Goal: Information Seeking & Learning: Learn about a topic

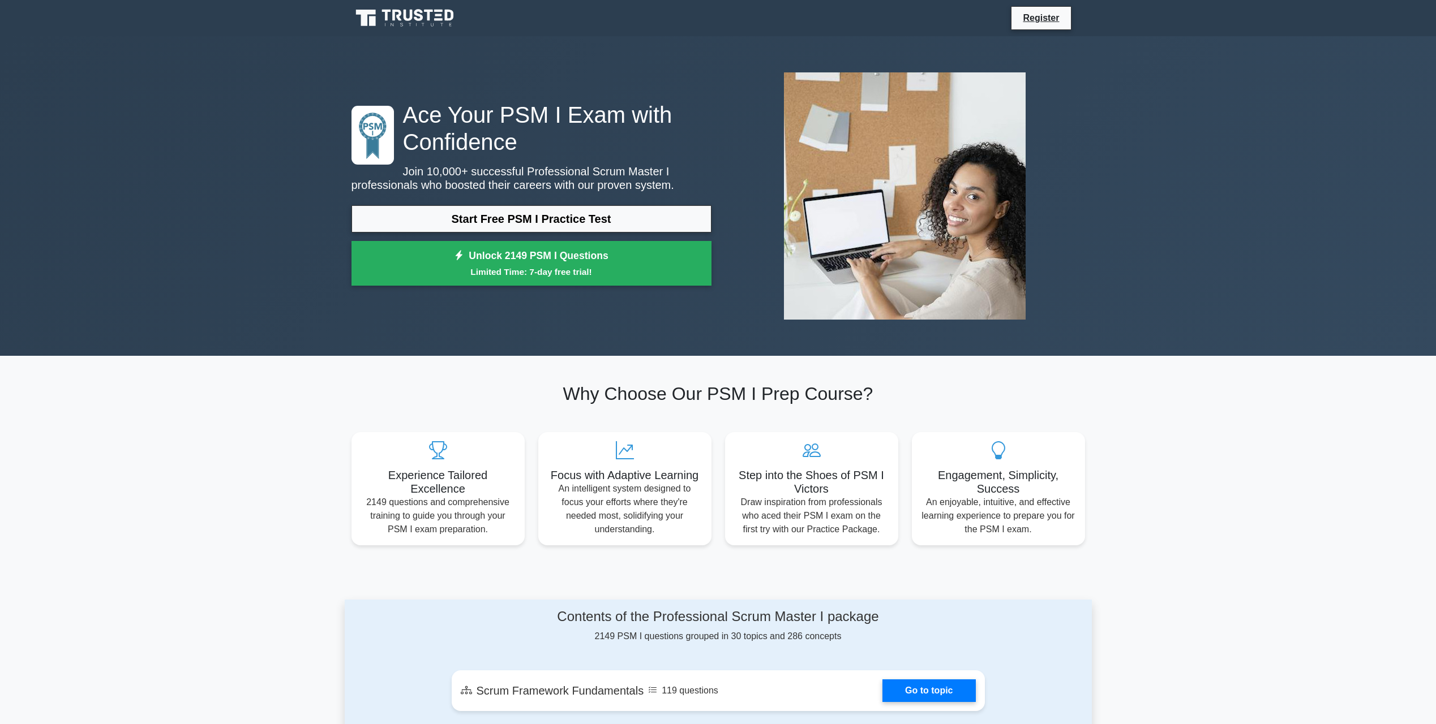
click at [535, 221] on link "Start Free PSM I Practice Test" at bounding box center [531, 218] width 360 height 27
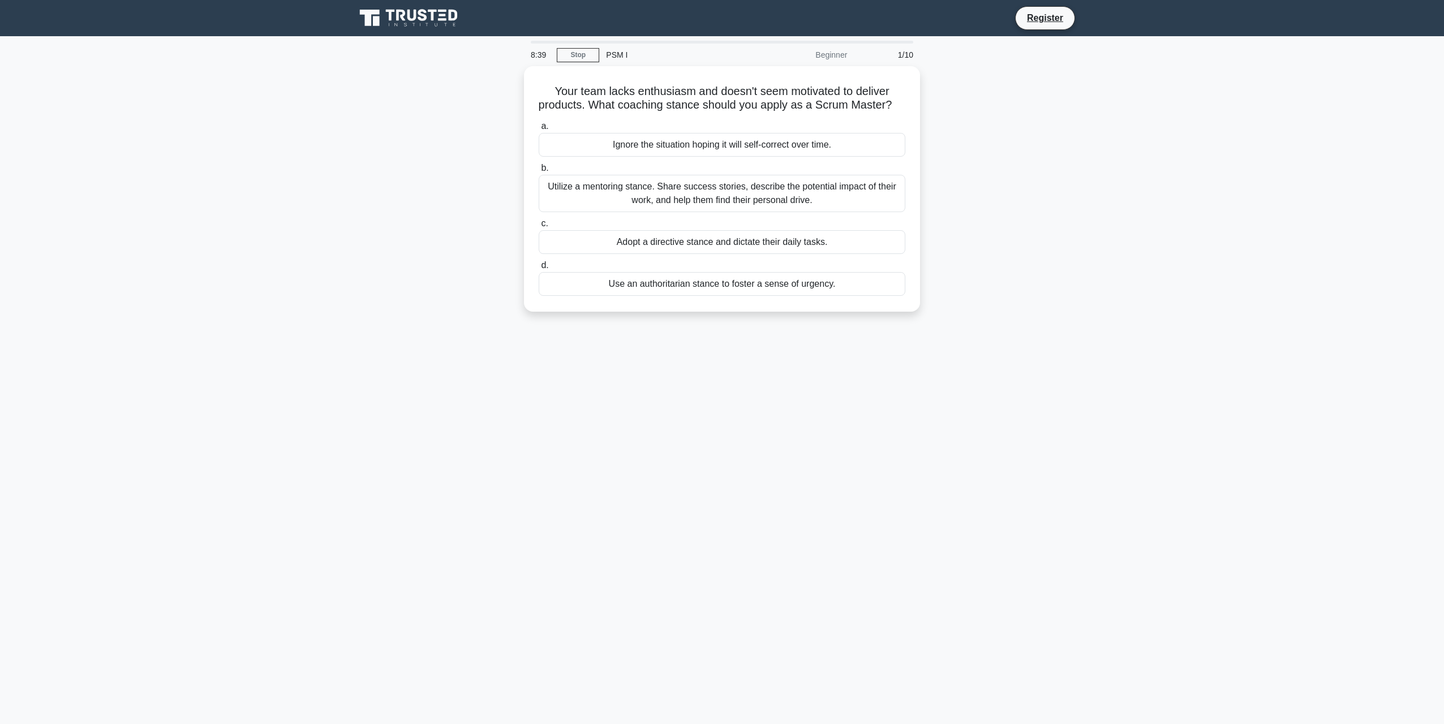
click at [668, 205] on div "Utilize a mentoring stance. Share success stories, describe the potential impac…" at bounding box center [722, 193] width 367 height 37
click at [539, 172] on input "b. Utilize a mentoring stance. Share success stories, describe the potential im…" at bounding box center [539, 168] width 0 height 7
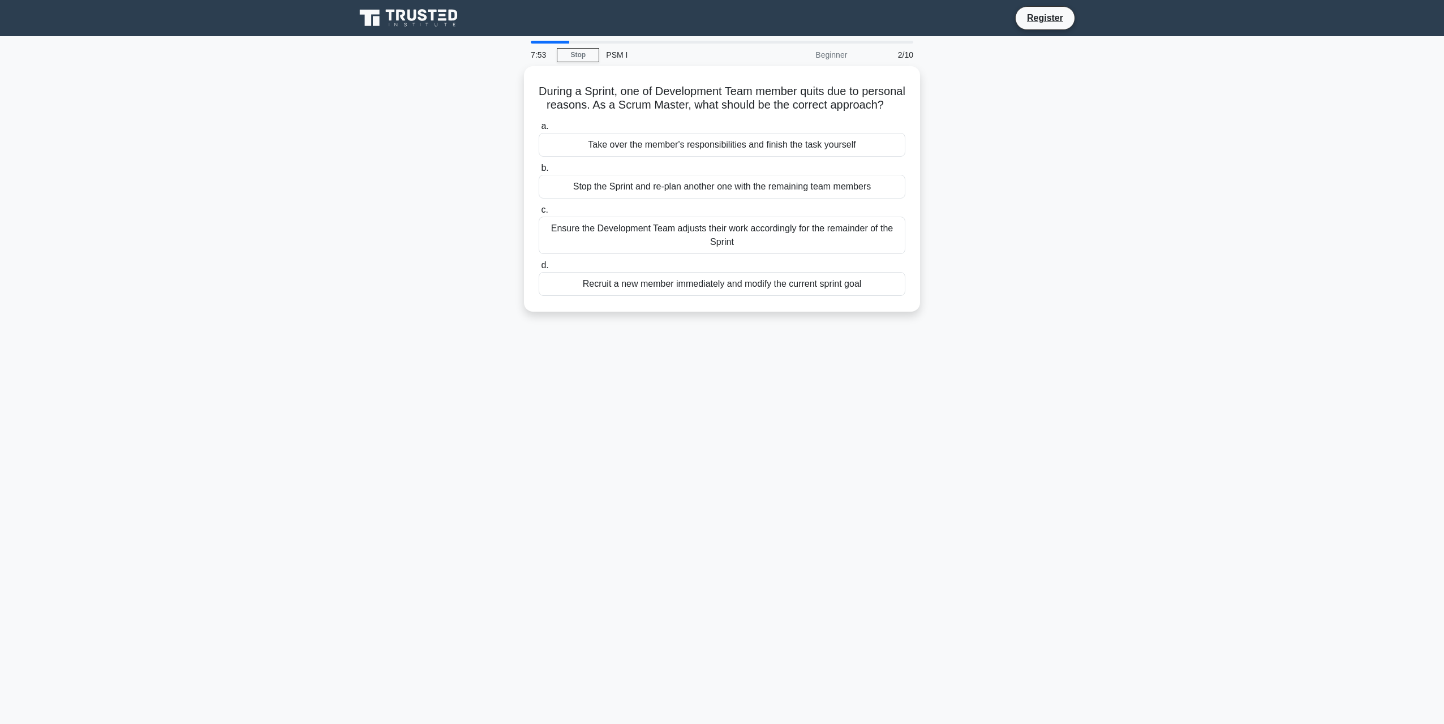
click at [754, 249] on div "Ensure the Development Team adjusts their work accordingly for the remainder of…" at bounding box center [722, 235] width 367 height 37
click at [539, 214] on input "c. Ensure the Development Team adjusts their work accordingly for the remainder…" at bounding box center [539, 210] width 0 height 7
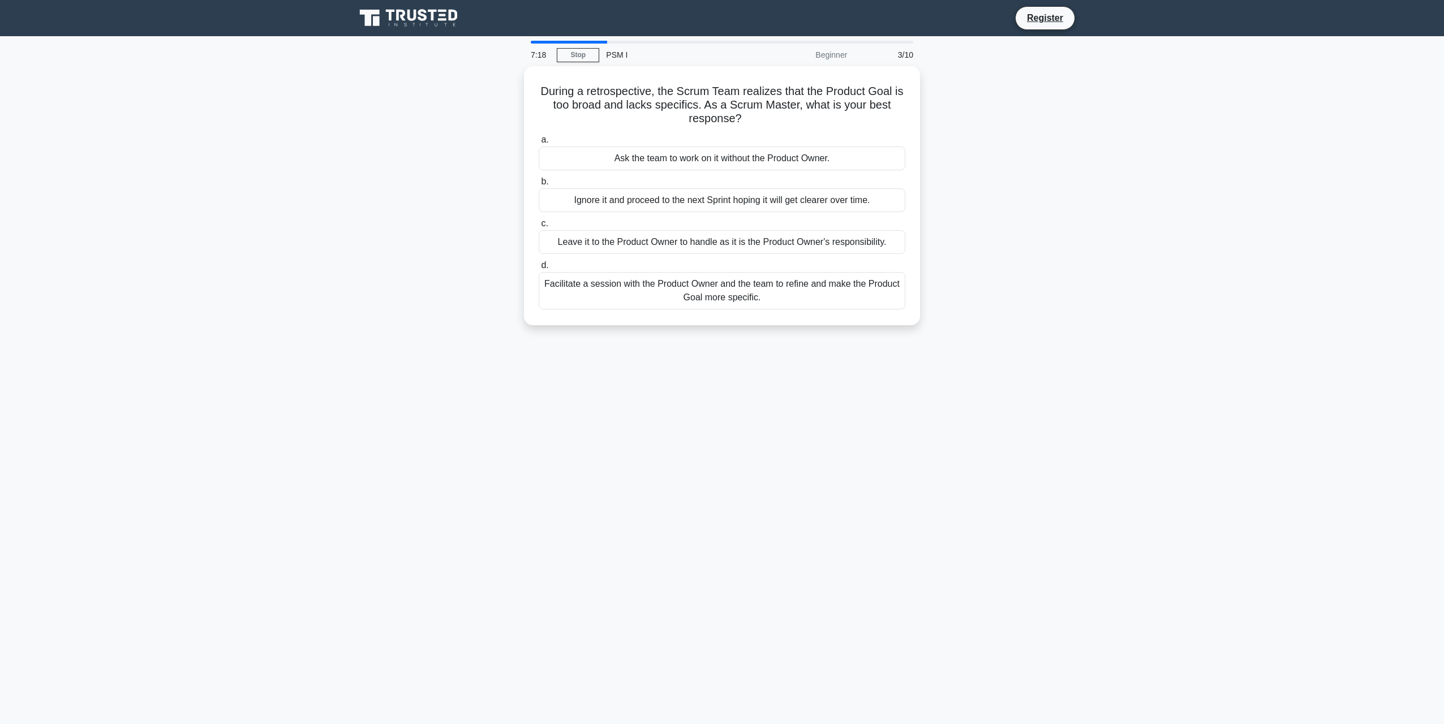
click at [740, 287] on div "Facilitate a session with the Product Owner and the team to refine and make the…" at bounding box center [722, 290] width 367 height 37
click at [539, 269] on input "d. Facilitate a session with the Product Owner and the team to refine and make …" at bounding box center [539, 265] width 0 height 7
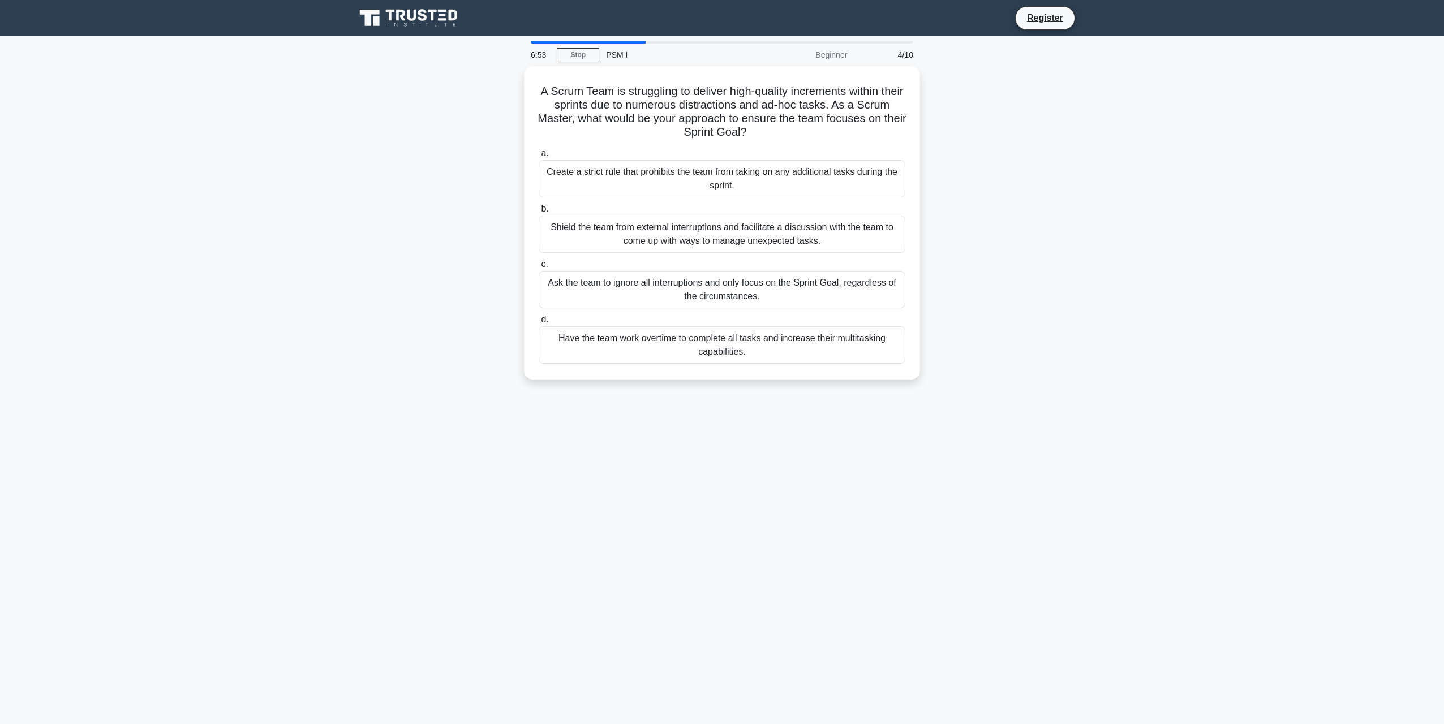
click at [672, 230] on div "Shield the team from external interruptions and facilitate a discussion with th…" at bounding box center [722, 234] width 367 height 37
click at [539, 213] on input "b. Shield the team from external interruptions and facilitate a discussion with…" at bounding box center [539, 208] width 0 height 7
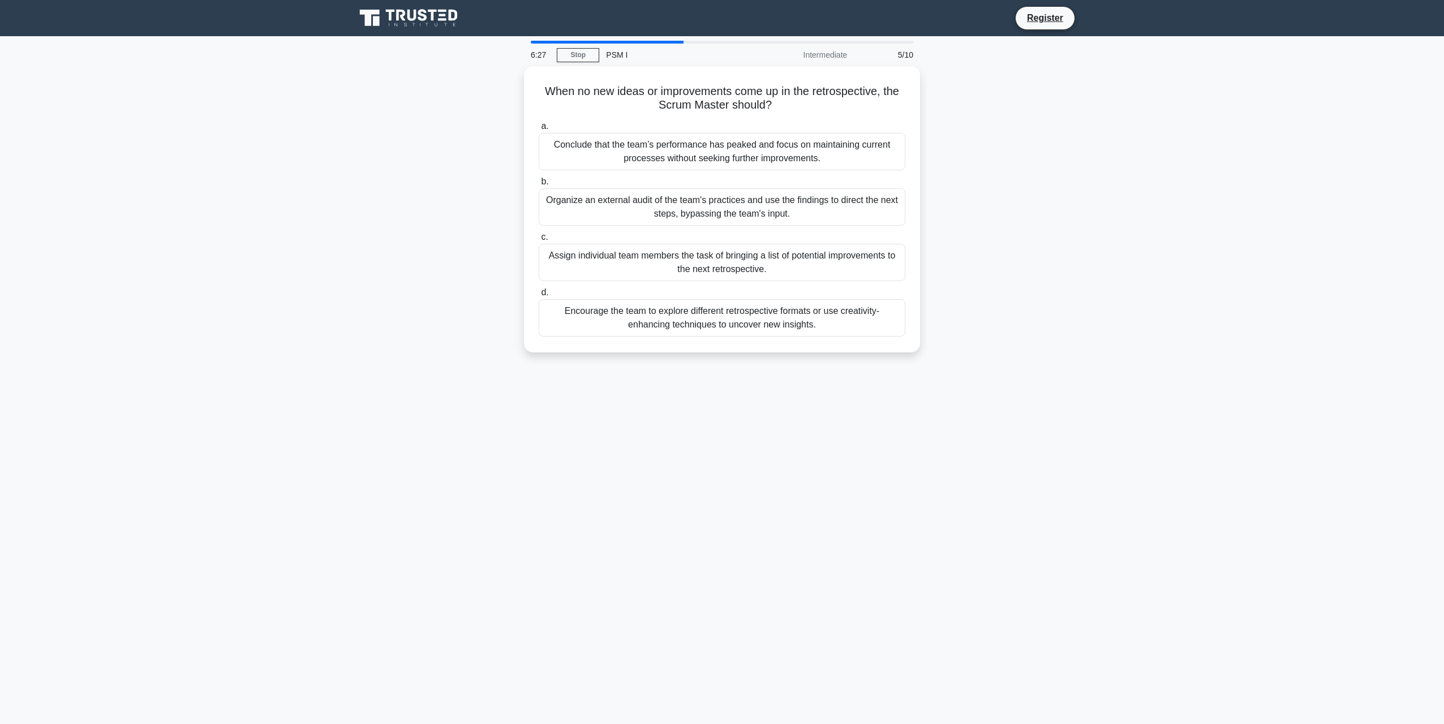
click at [673, 323] on div "Encourage the team to explore different retrospective formats or use creativity…" at bounding box center [722, 317] width 367 height 37
click at [539, 297] on input "d. Encourage the team to explore different retrospective formats or use creativ…" at bounding box center [539, 292] width 0 height 7
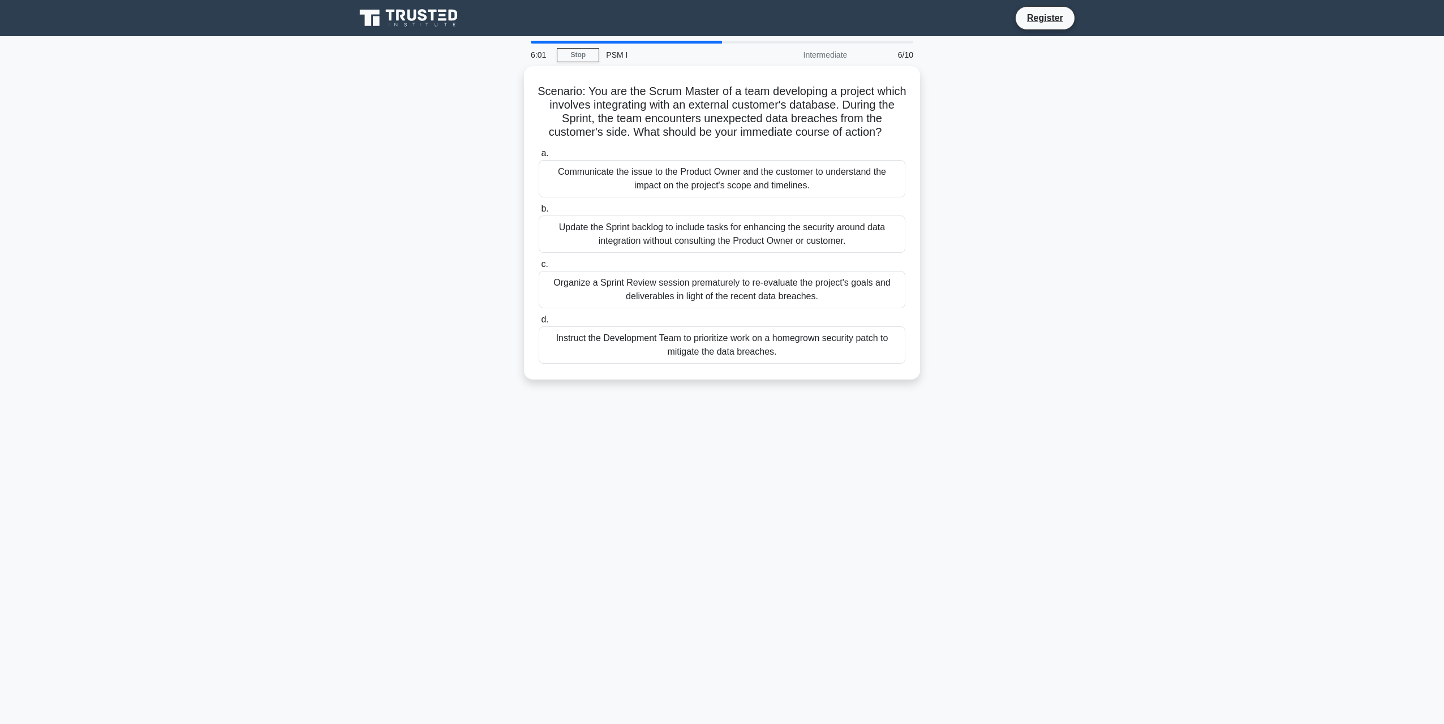
click at [668, 175] on div "Communicate the issue to the Product Owner and the customer to understand the i…" at bounding box center [722, 178] width 367 height 37
click at [539, 157] on input "a. Communicate the issue to the Product Owner and the customer to understand th…" at bounding box center [539, 153] width 0 height 7
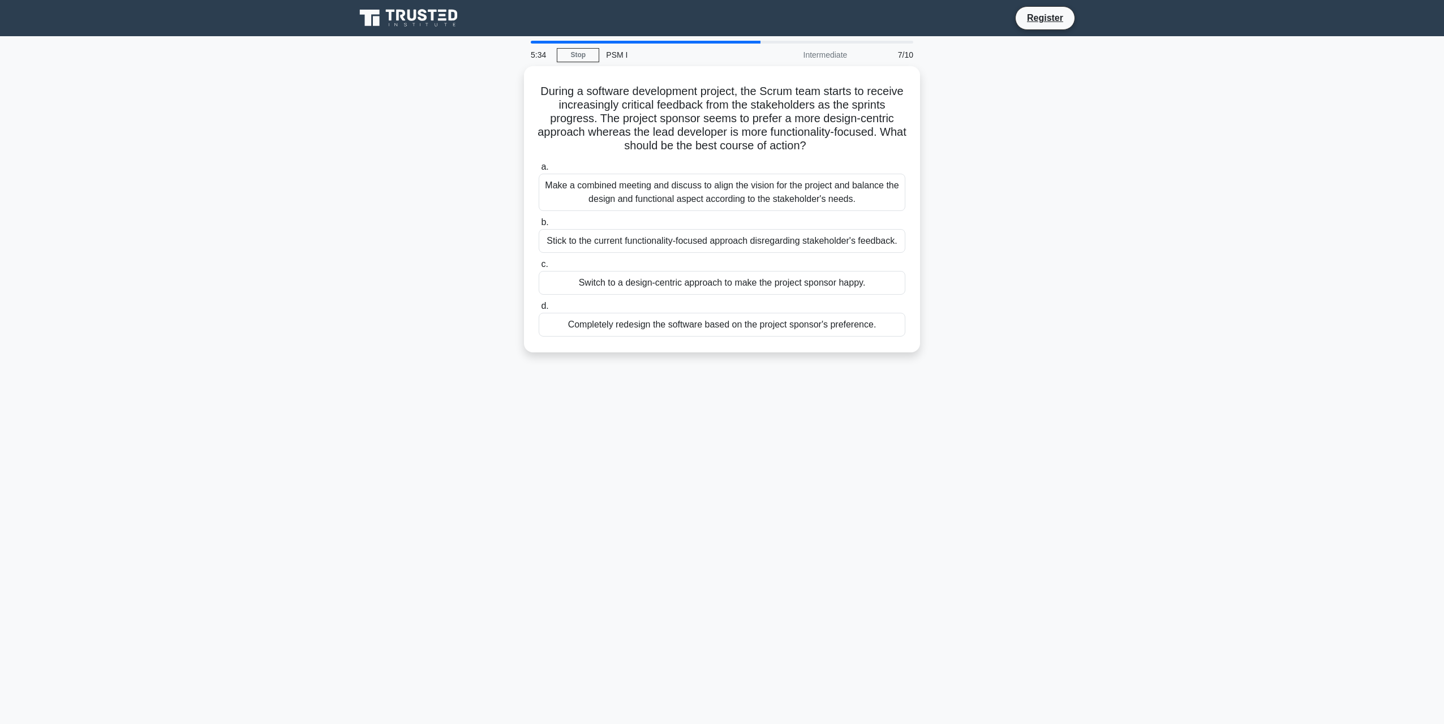
click at [750, 187] on div "Make a combined meeting and discuss to align the vision for the project and bal…" at bounding box center [722, 192] width 367 height 37
click at [539, 171] on input "a. Make a combined meeting and discuss to align the vision for the project and …" at bounding box center [539, 167] width 0 height 7
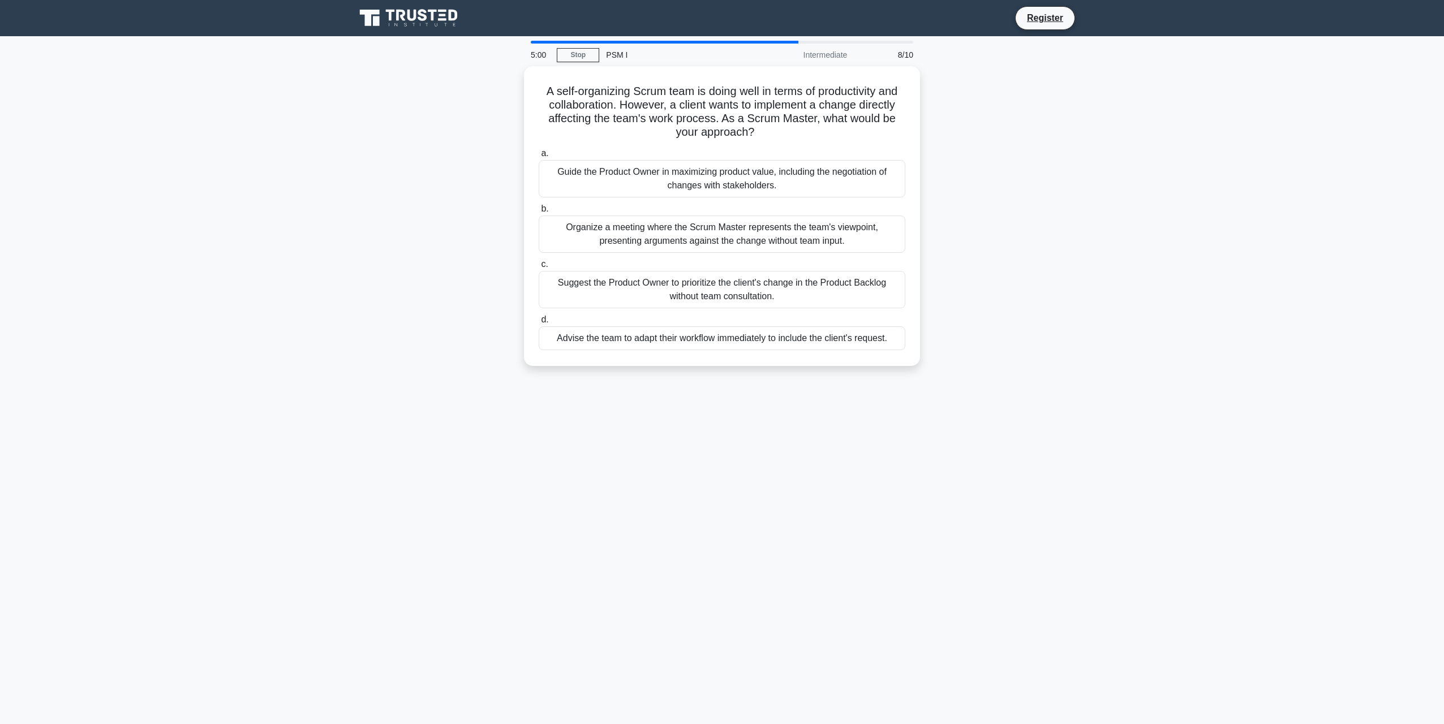
click at [782, 183] on div "Guide the Product Owner in maximizing product value, including the negotiation …" at bounding box center [722, 178] width 367 height 37
click at [539, 157] on input "a. Guide the Product Owner in maximizing product value, including the negotiati…" at bounding box center [539, 153] width 0 height 7
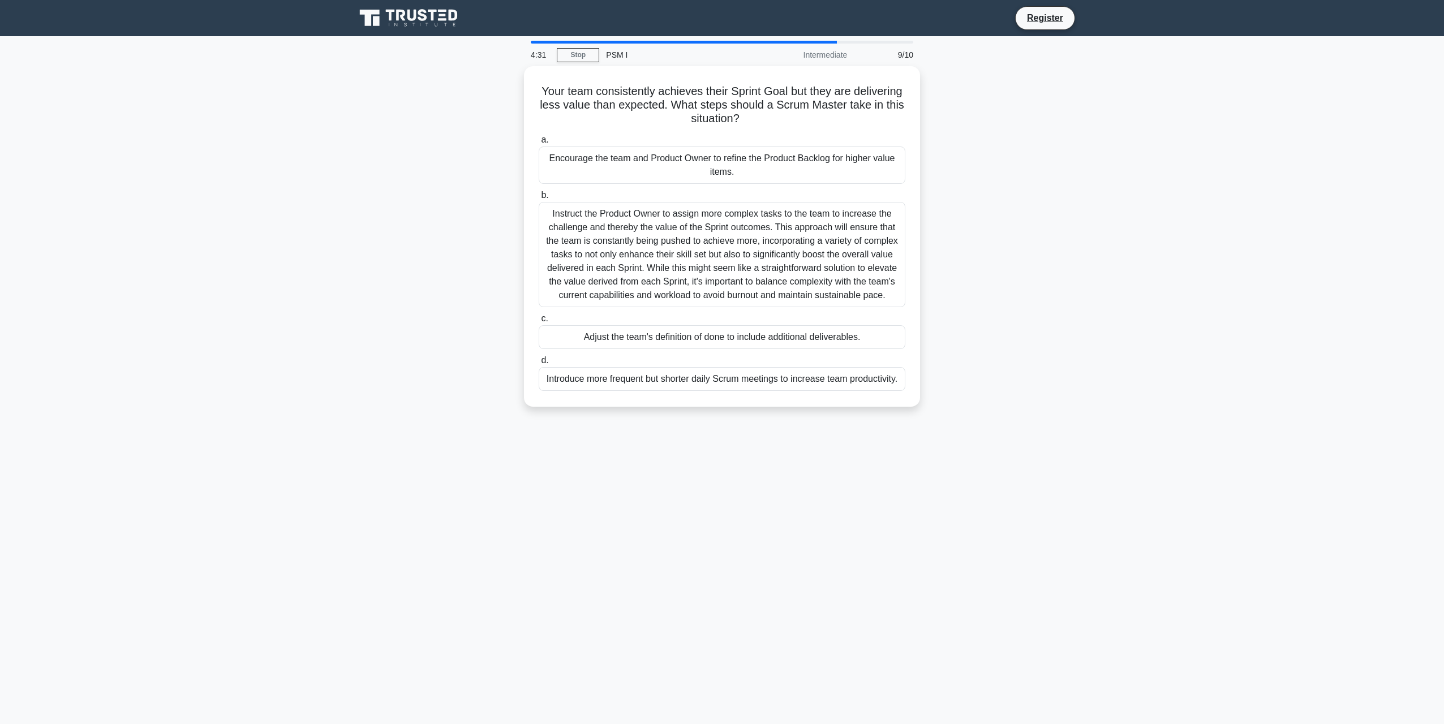
click at [660, 161] on div "Encourage the team and Product Owner to refine the Product Backlog for higher v…" at bounding box center [722, 165] width 367 height 37
click at [539, 144] on input "a. Encourage the team and Product Owner to refine the Product Backlog for highe…" at bounding box center [539, 139] width 0 height 7
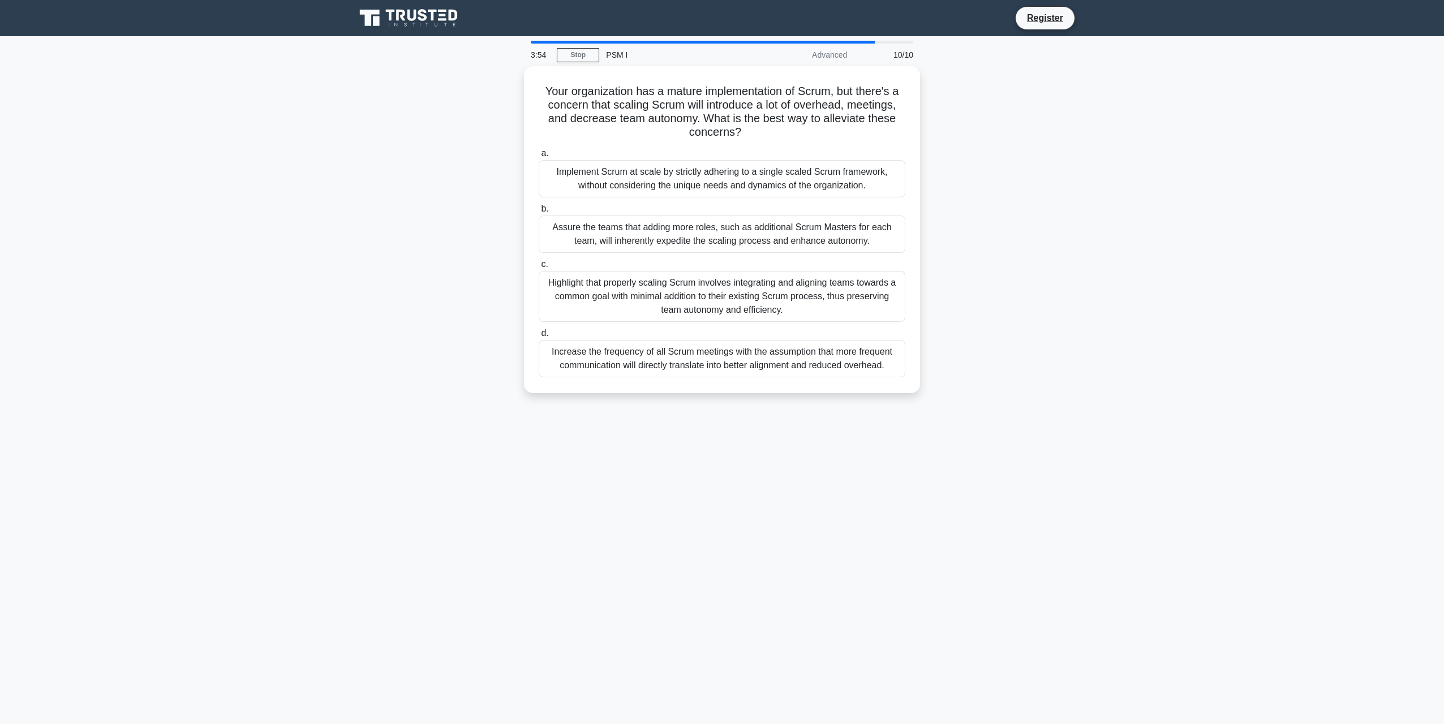
click at [791, 300] on div "Highlight that properly scaling Scrum involves integrating and aligning teams t…" at bounding box center [722, 296] width 367 height 51
click at [539, 268] on input "c. Highlight that properly scaling Scrum involves integrating and aligning team…" at bounding box center [539, 264] width 0 height 7
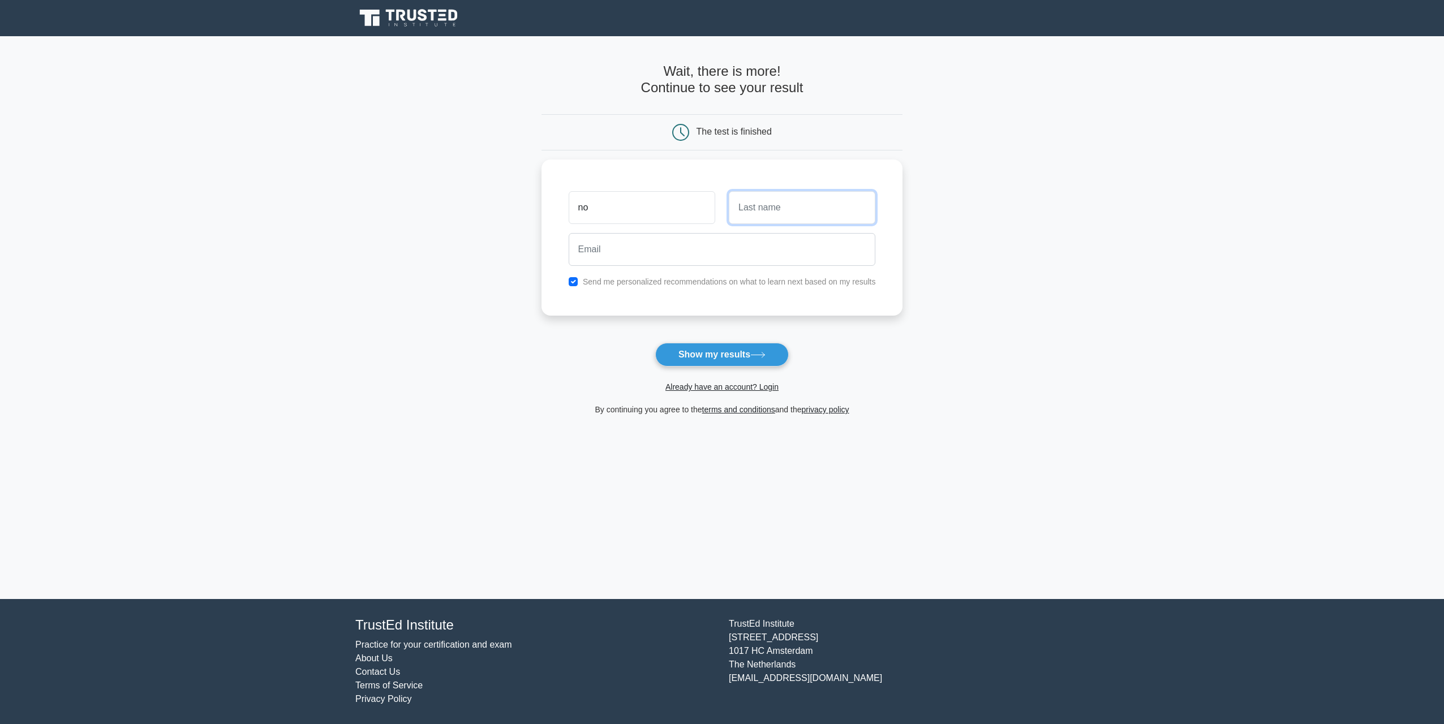
click at [798, 198] on input "text" at bounding box center [802, 207] width 147 height 33
click at [641, 212] on input "no" at bounding box center [642, 207] width 147 height 33
click at [591, 207] on input "jhon" at bounding box center [642, 207] width 147 height 33
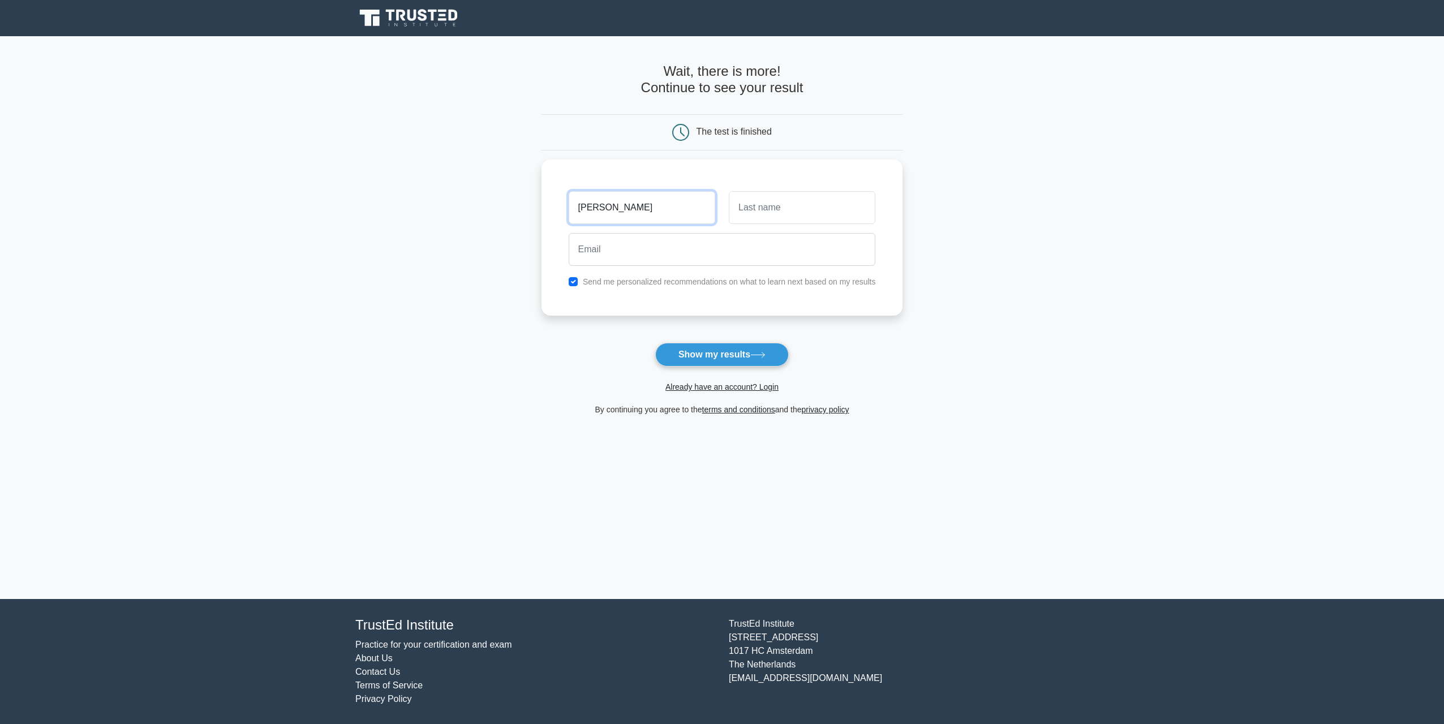
type input "John"
click at [817, 207] on input "text" at bounding box center [802, 207] width 147 height 33
type input "Doe"
click at [776, 248] on input "email" at bounding box center [722, 249] width 307 height 33
type input "waitno@idontneedthis.com"
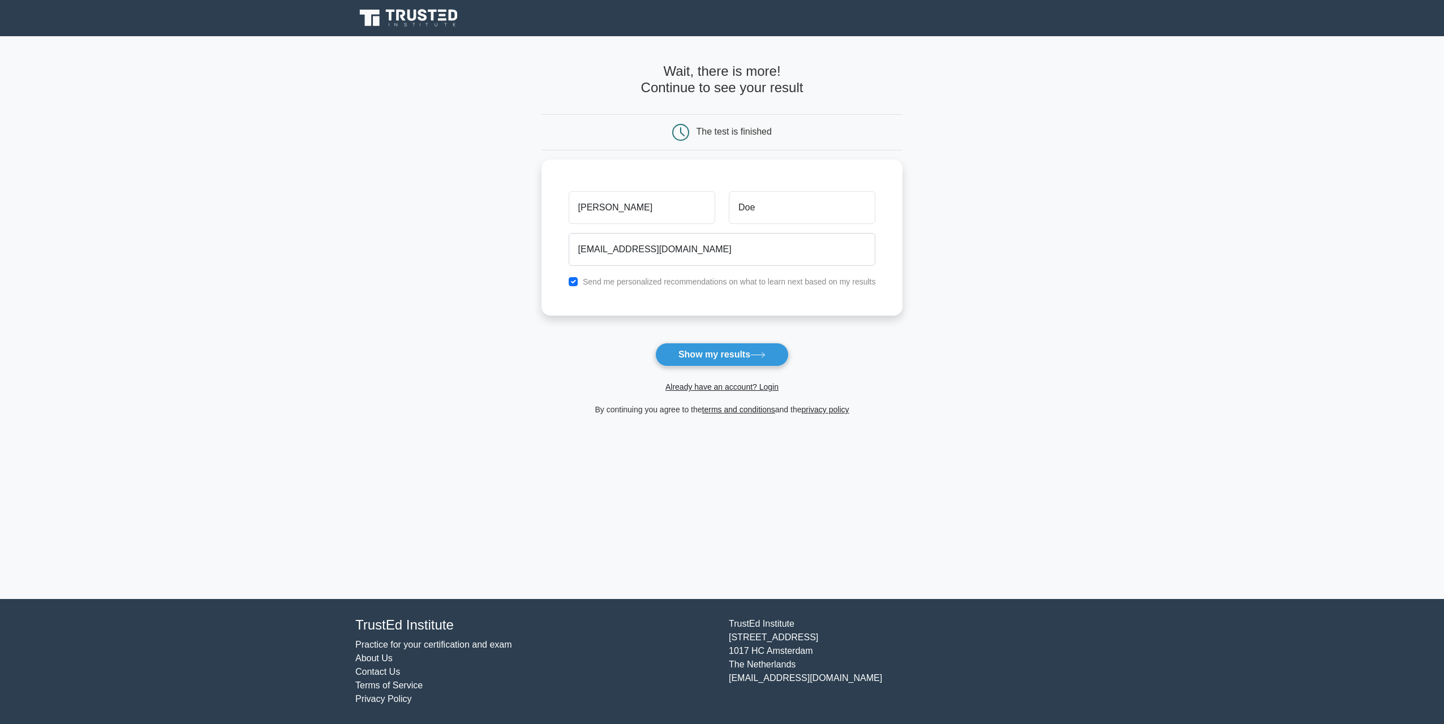
click at [744, 356] on button "Show my results" at bounding box center [722, 355] width 134 height 24
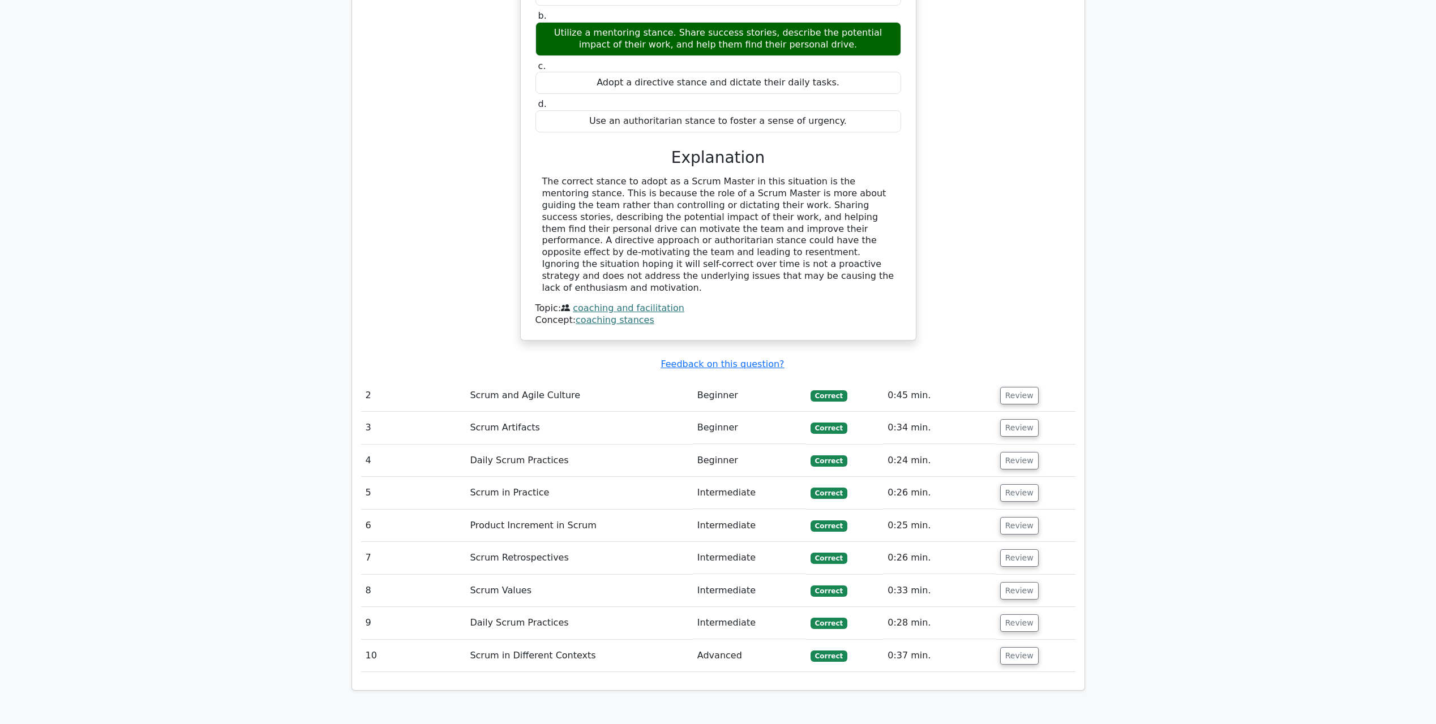
scroll to position [1245, 0]
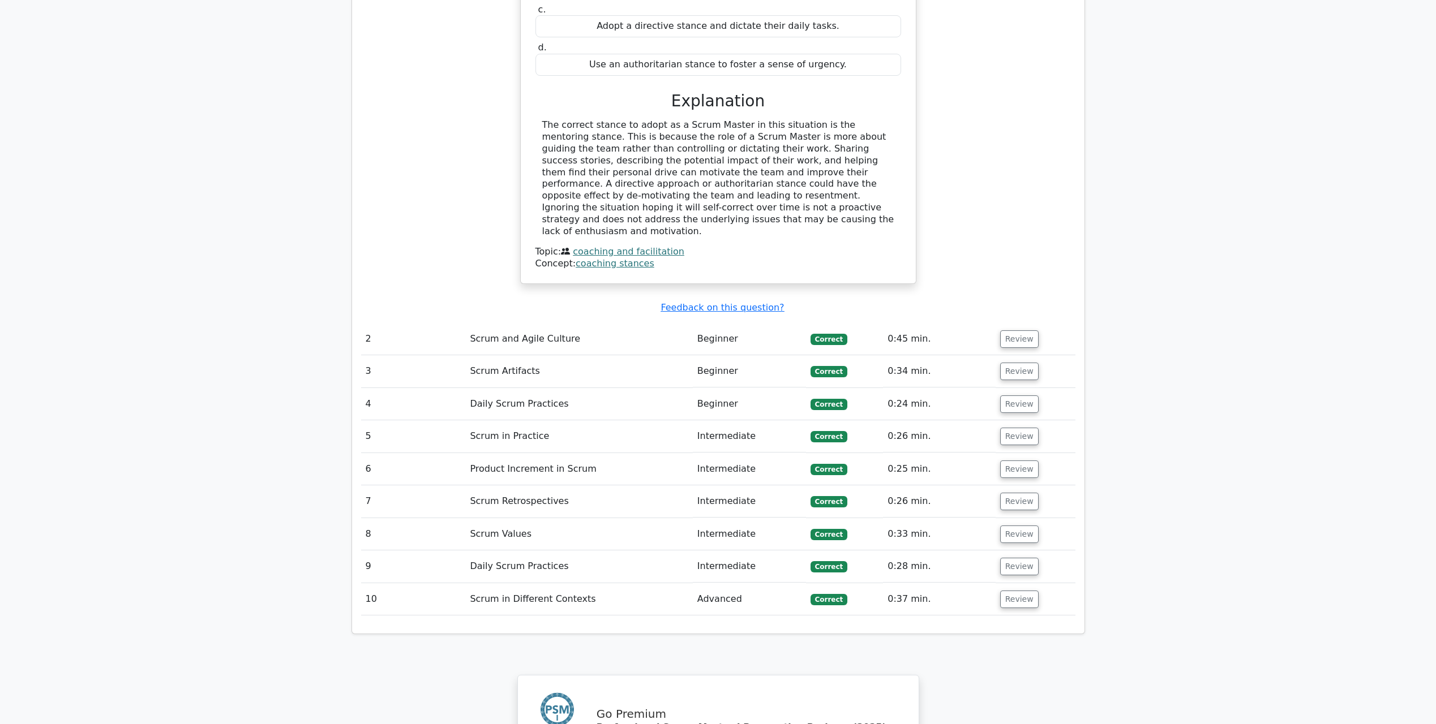
click at [1015, 330] on button "Review" at bounding box center [1019, 339] width 38 height 18
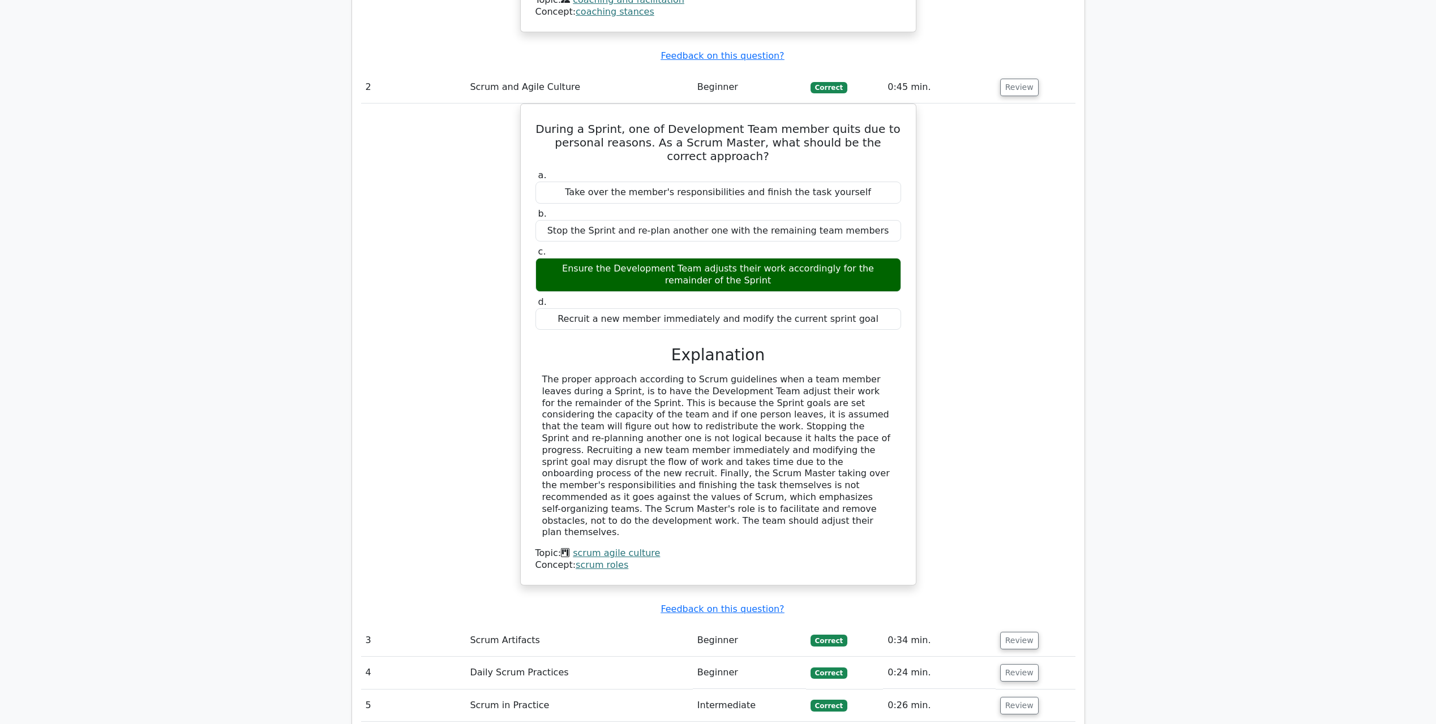
scroll to position [1584, 0]
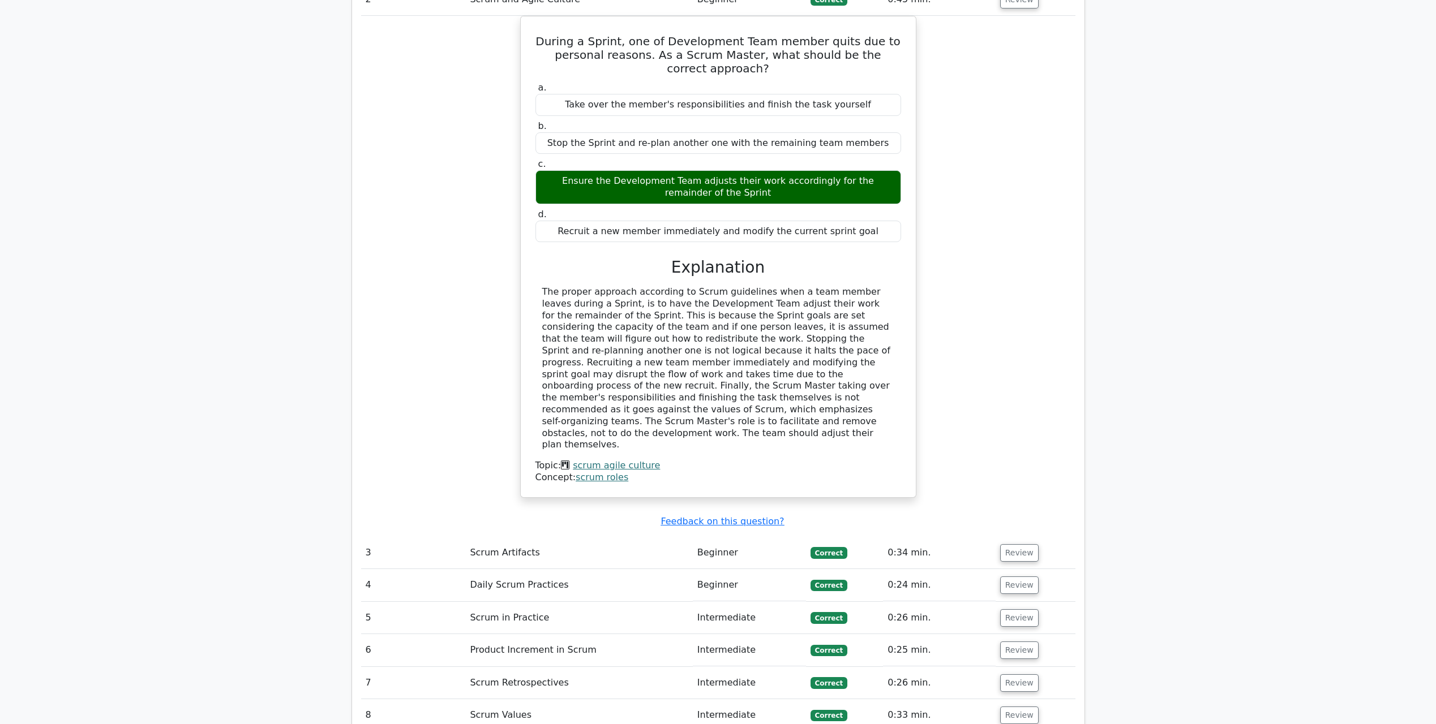
click at [1015, 544] on button "Review" at bounding box center [1019, 553] width 38 height 18
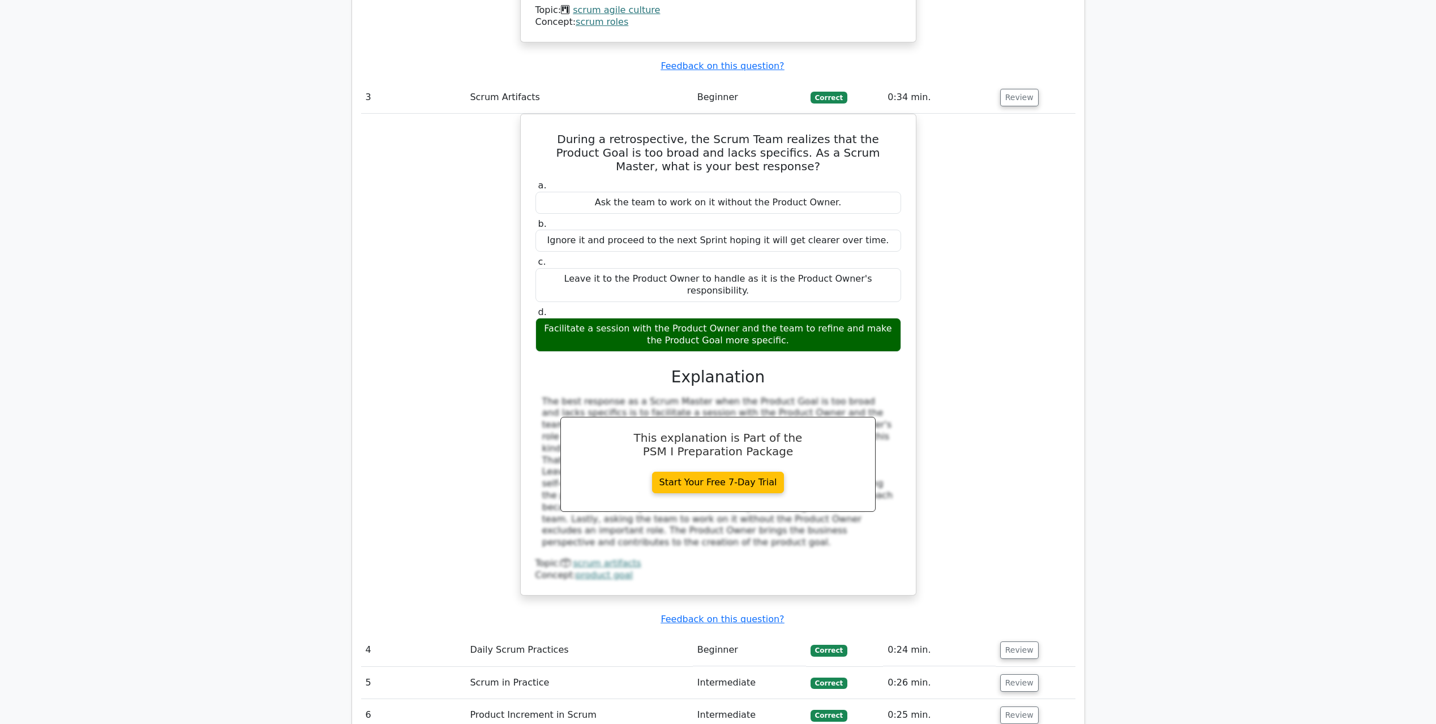
scroll to position [2094, 0]
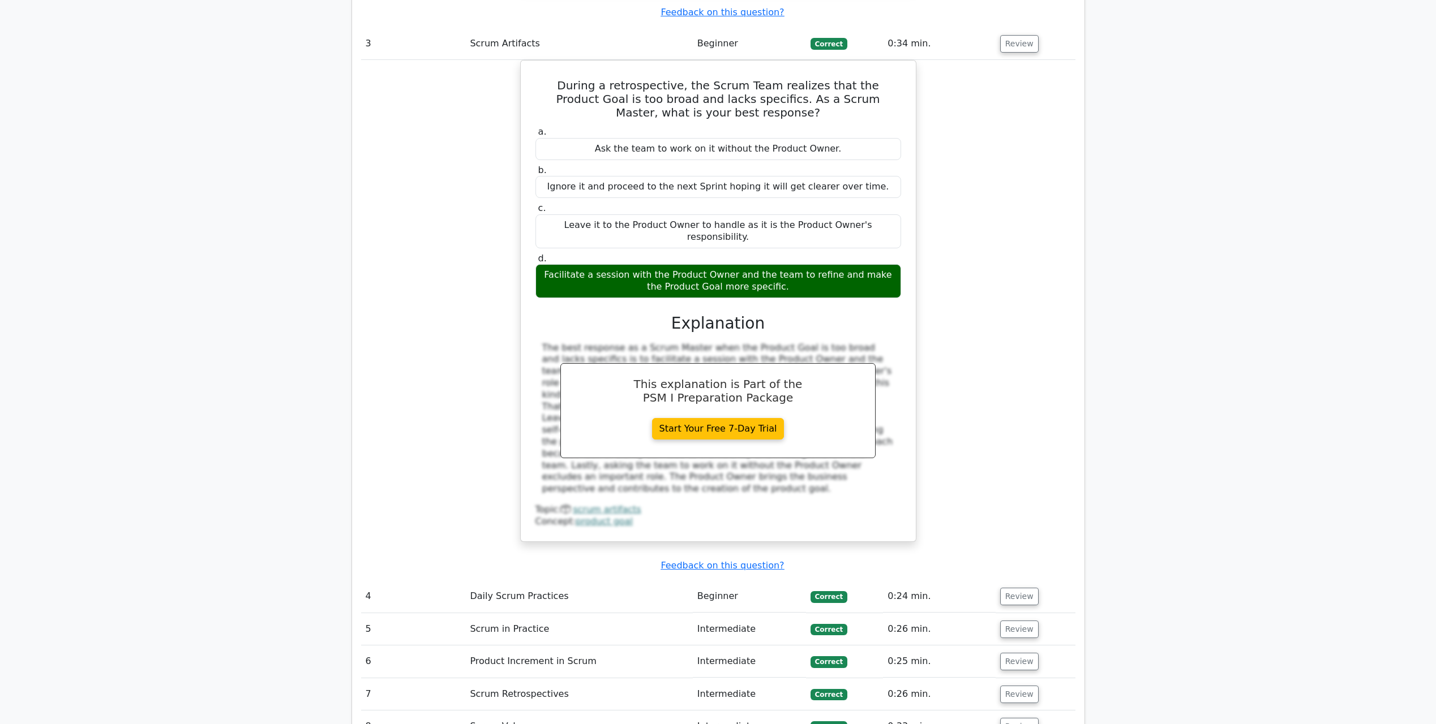
click at [1019, 588] on button "Review" at bounding box center [1019, 597] width 38 height 18
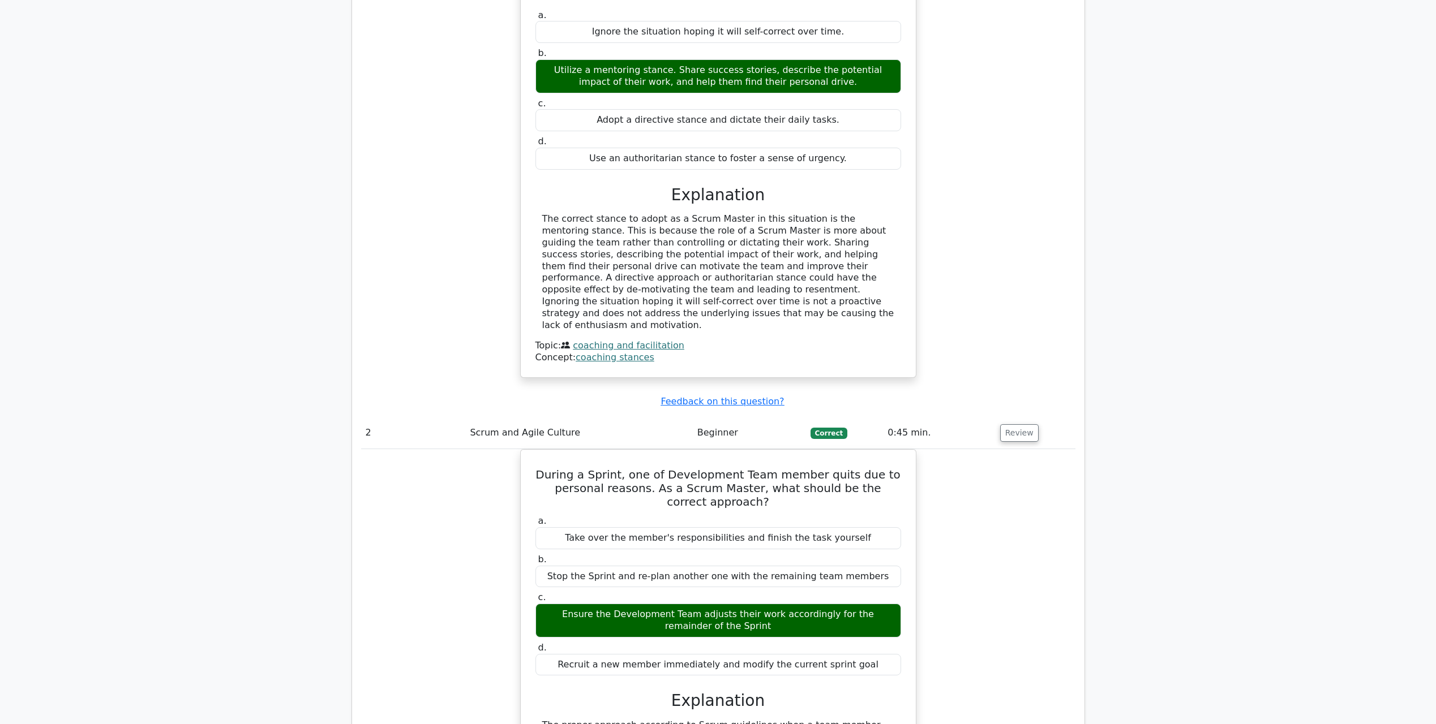
scroll to position [1132, 0]
